Goal: Transaction & Acquisition: Purchase product/service

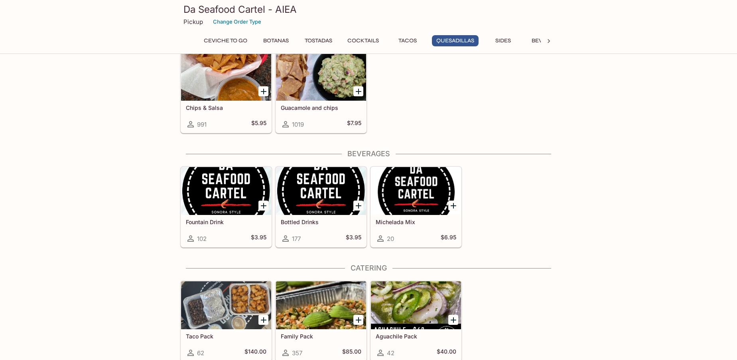
scroll to position [1181, 0]
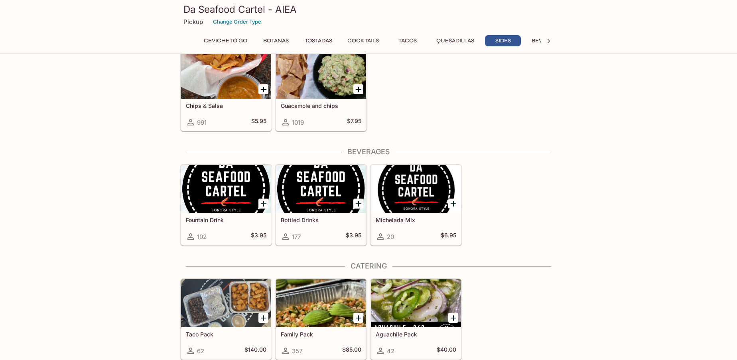
click at [235, 342] on div "Taco Pack 62 $140.00" at bounding box center [226, 343] width 90 height 32
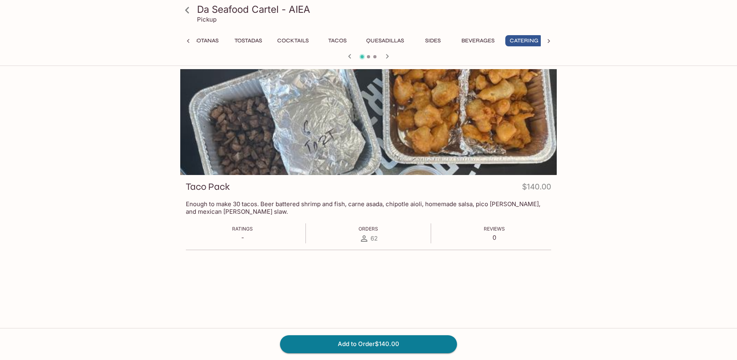
scroll to position [0, 75]
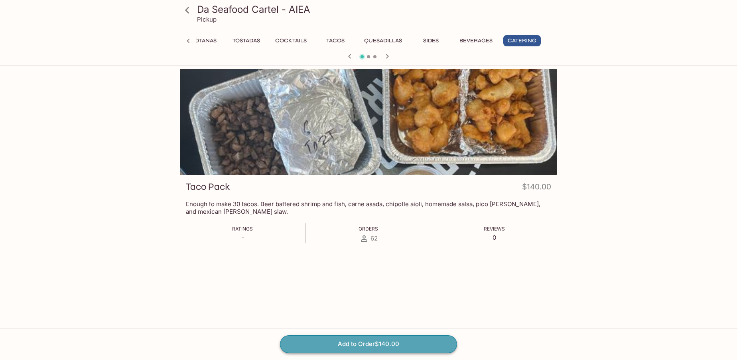
click at [389, 342] on button "Add to Order $140.00" at bounding box center [368, 344] width 177 height 18
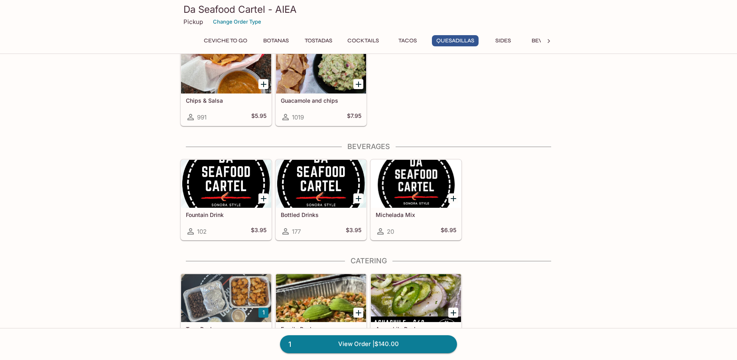
scroll to position [1221, 0]
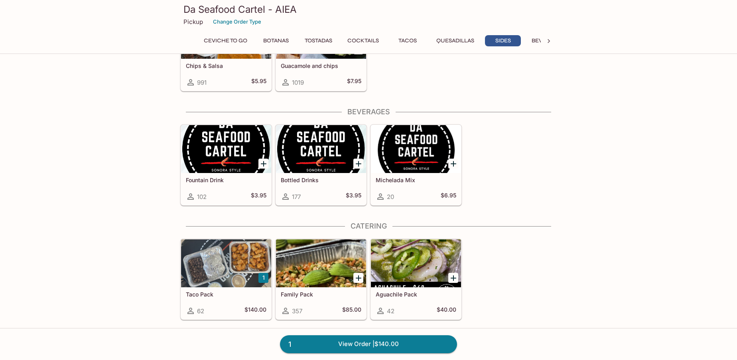
click at [328, 298] on div "Family Pack 357 $85.00" at bounding box center [321, 303] width 90 height 32
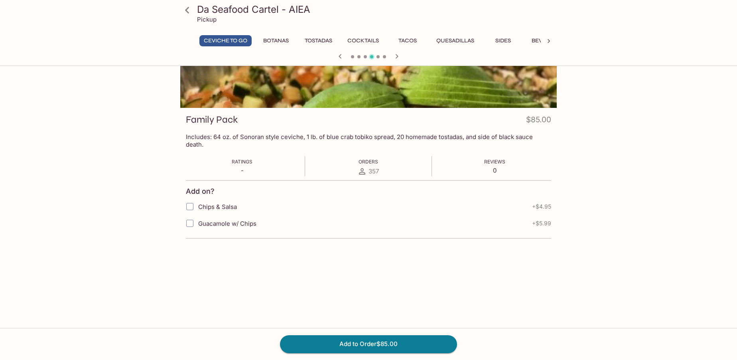
scroll to position [69, 0]
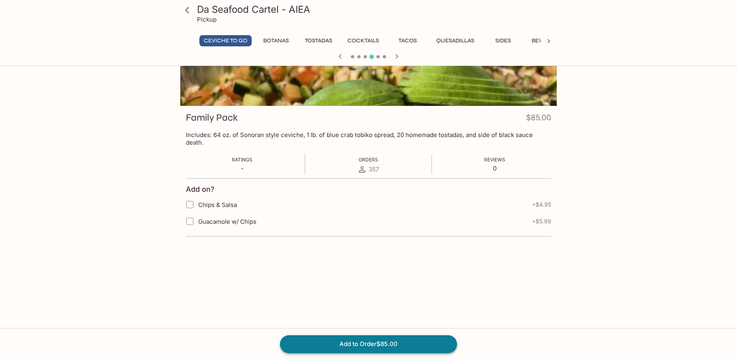
click at [392, 344] on button "Add to Order $85.00" at bounding box center [368, 344] width 177 height 18
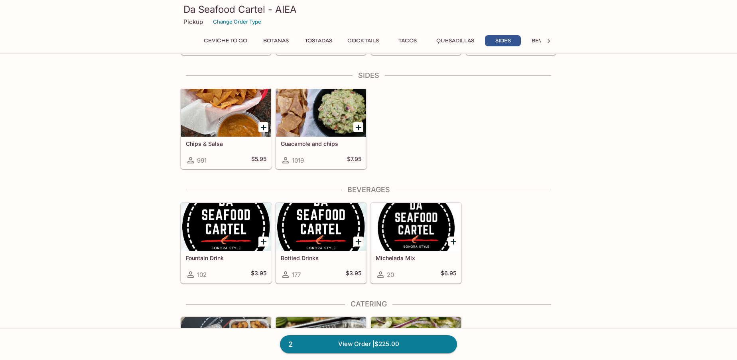
scroll to position [1221, 0]
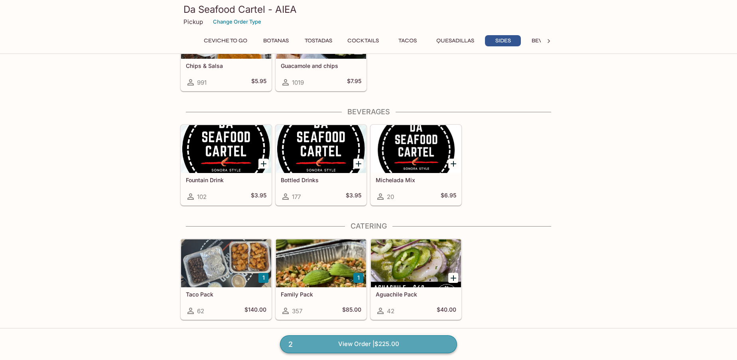
click at [393, 346] on link "2 View Order | $225.00" at bounding box center [368, 344] width 177 height 18
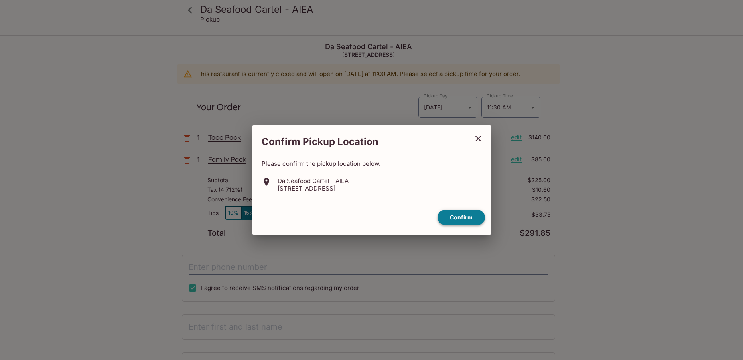
click at [459, 215] on button "Confirm" at bounding box center [461, 218] width 47 height 16
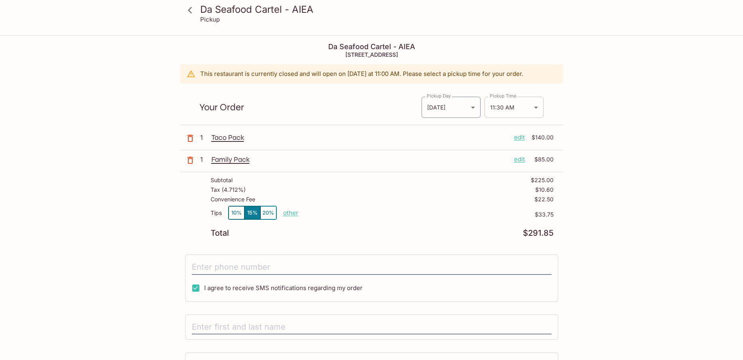
click at [535, 108] on body "Da Seafood Cartel - AIEA Pickup Da Seafood Cartel - AIEA [STREET_ADDRESS] This …" at bounding box center [371, 216] width 743 height 360
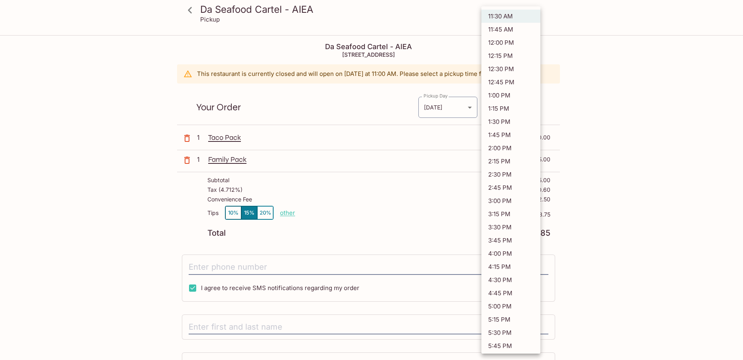
click at [472, 108] on div at bounding box center [371, 180] width 743 height 360
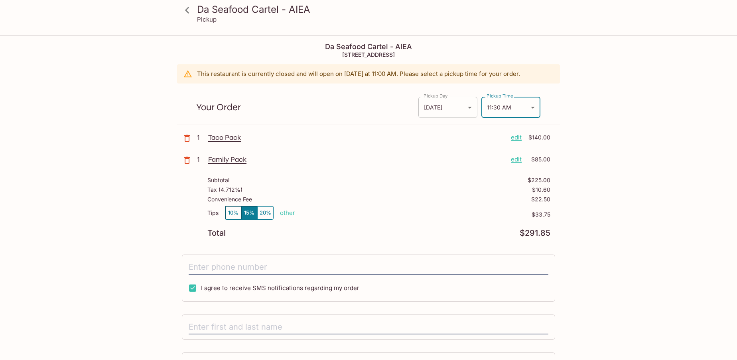
click at [469, 108] on body "Da Seafood Cartel - AIEA Pickup Da Seafood Cartel - AIEA [STREET_ADDRESS] This …" at bounding box center [368, 216] width 737 height 360
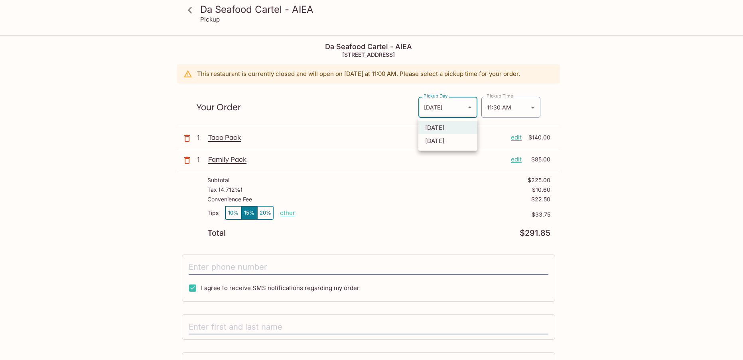
click at [462, 139] on li "[DATE]" at bounding box center [448, 140] width 59 height 13
type input "[DATE]"
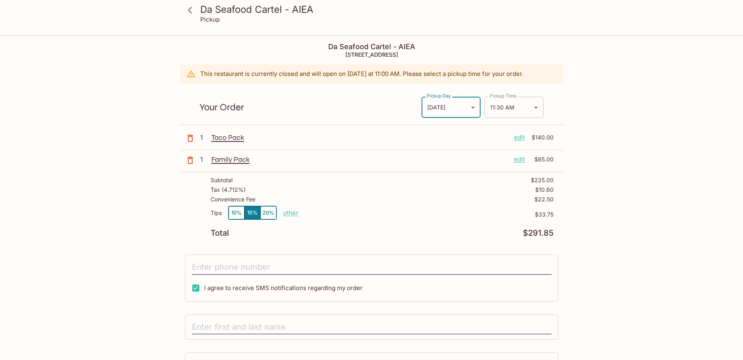
click at [533, 107] on body "Da Seafood Cartel - AIEA Pickup Da Seafood Cartel - AIEA [STREET_ADDRESS] This …" at bounding box center [371, 216] width 743 height 360
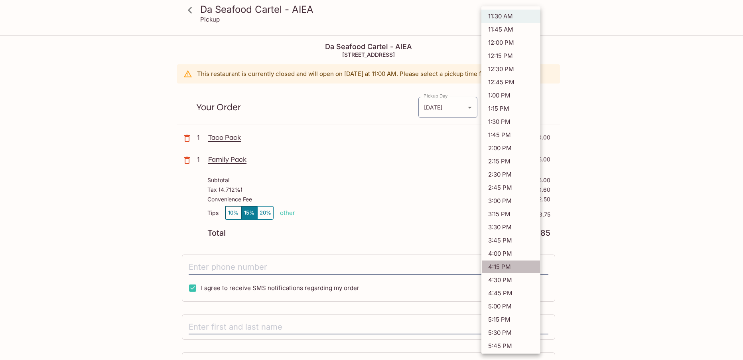
click at [520, 264] on li "4:15 PM" at bounding box center [511, 266] width 59 height 13
type input "[DATE]T02:15:00.000000Z"
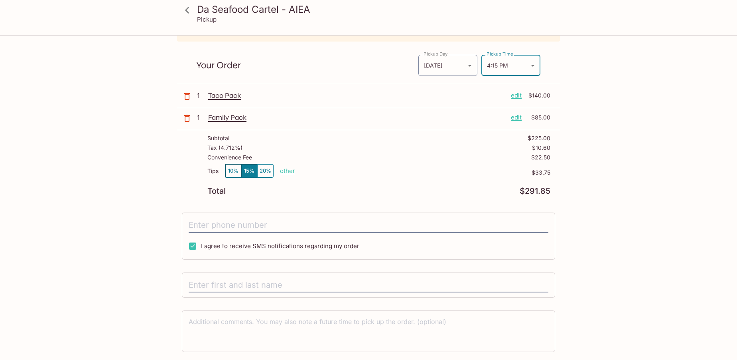
scroll to position [67, 0]
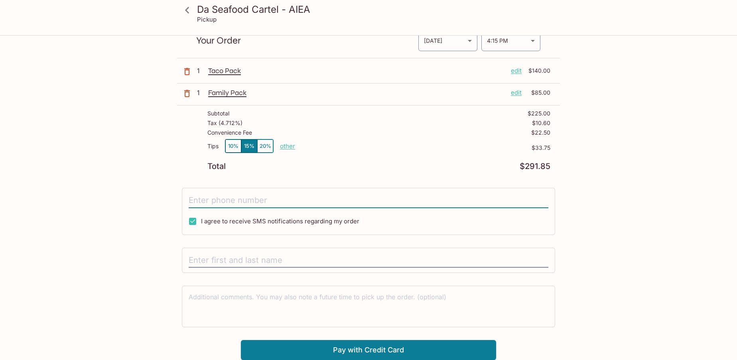
click at [229, 200] on input "tel" at bounding box center [369, 200] width 360 height 15
type input "[PHONE_NUMBER]"
click at [246, 262] on input "text" at bounding box center [369, 260] width 360 height 15
type input "[PERSON_NAME]"
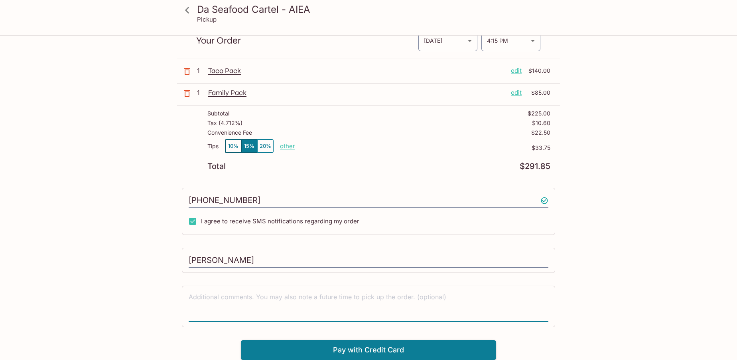
click at [317, 298] on textarea at bounding box center [369, 306] width 360 height 28
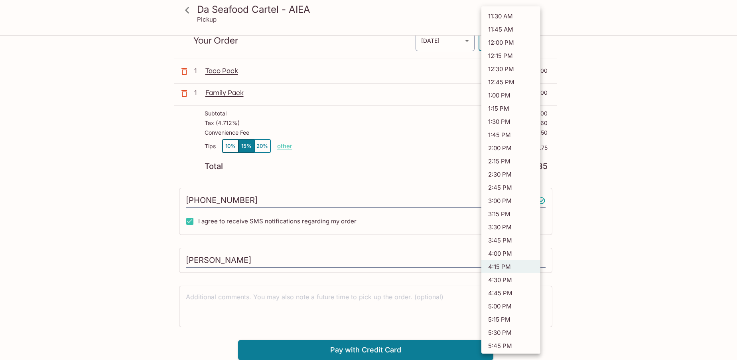
click at [534, 40] on body "Da Seafood Cartel - AIEA Pickup Da Seafood Cartel - AIEA [STREET_ADDRESS] This …" at bounding box center [368, 149] width 737 height 360
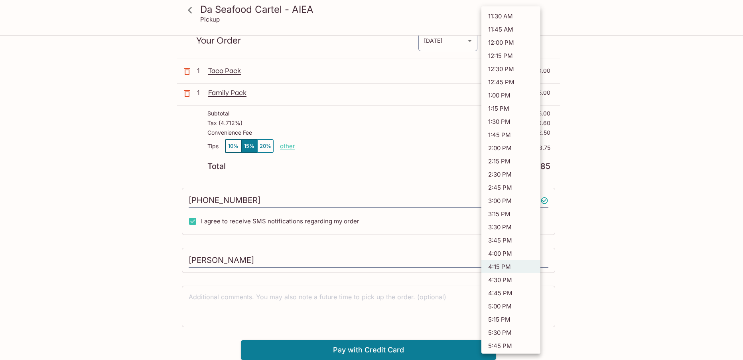
click at [527, 280] on li "4:30 PM" at bounding box center [511, 279] width 59 height 13
type input "[DATE]T02:30:00.000000Z"
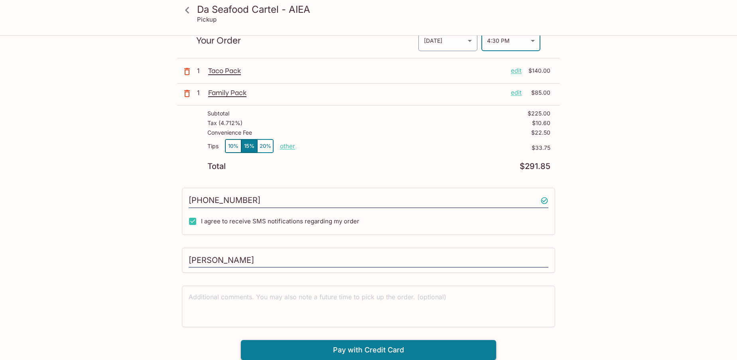
click at [376, 351] on button "Pay with Credit Card" at bounding box center [368, 350] width 255 height 20
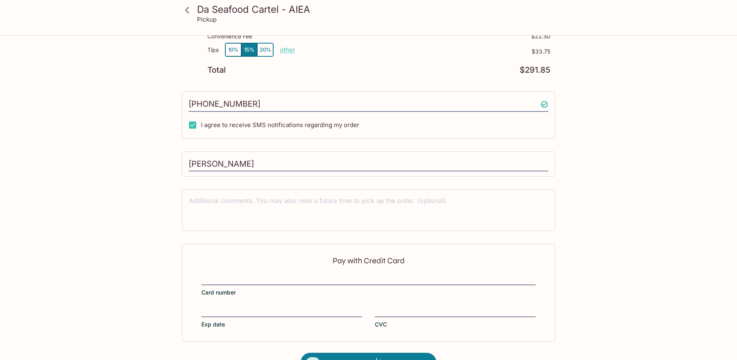
scroll to position [186, 0]
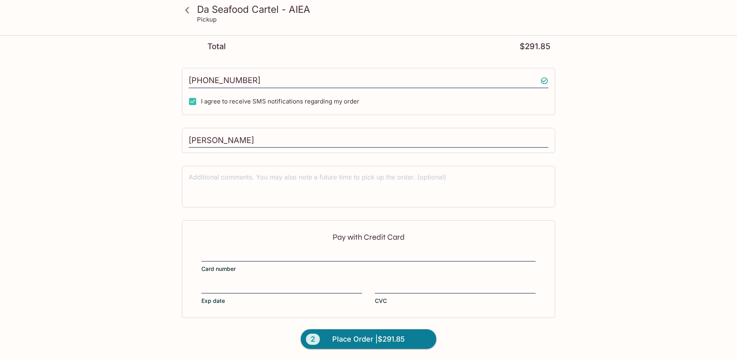
click at [224, 298] on span "Exp date" at bounding box center [214, 300] width 24 height 8
click at [224, 283] on input "Exp date" at bounding box center [282, 283] width 161 height 0
click at [387, 340] on span "Place Order | $291.85" at bounding box center [368, 338] width 73 height 13
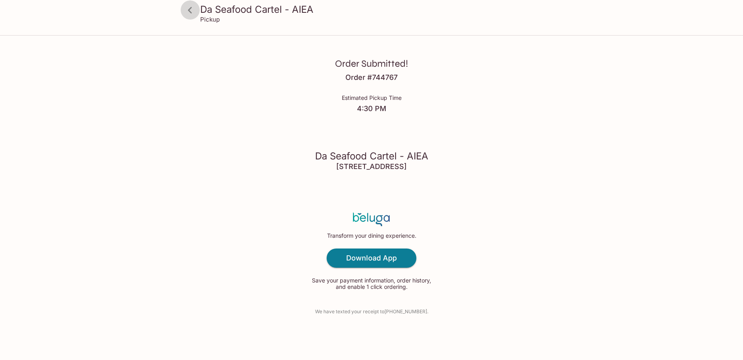
click at [192, 10] on icon at bounding box center [190, 10] width 14 height 14
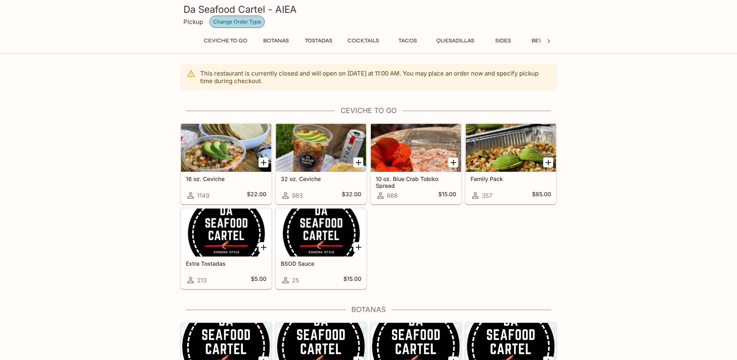
click at [249, 20] on button "Change Order Type" at bounding box center [237, 22] width 55 height 12
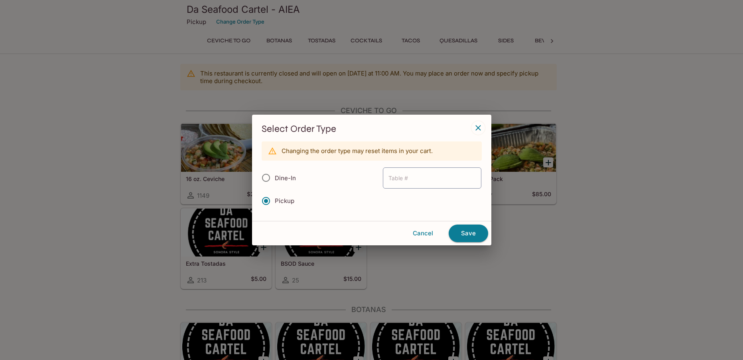
click at [480, 126] on icon "button" at bounding box center [479, 128] width 10 height 10
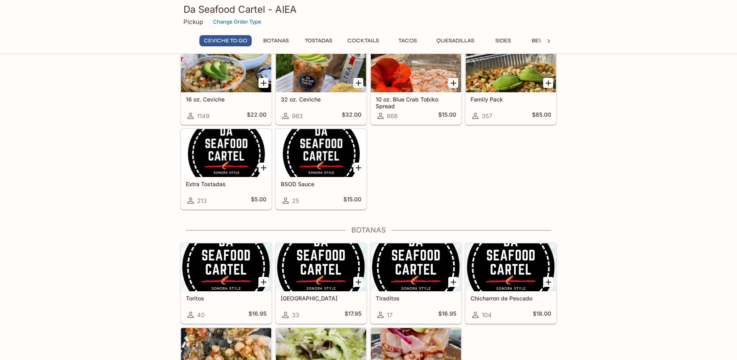
scroll to position [16, 0]
